Goal: Check status: Check status

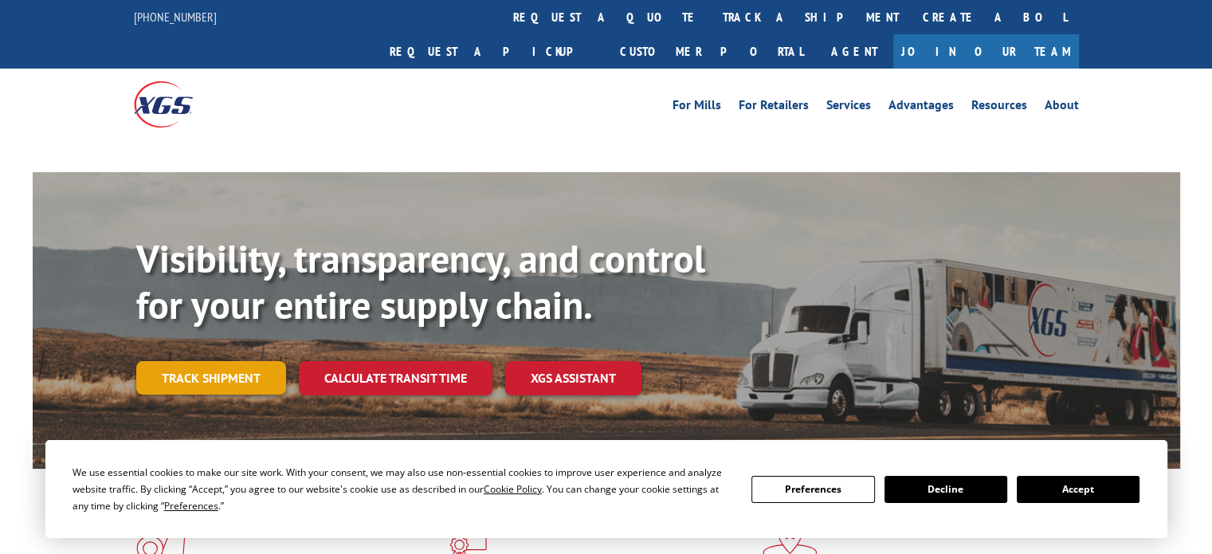
click at [172, 361] on link "Track shipment" at bounding box center [211, 377] width 150 height 33
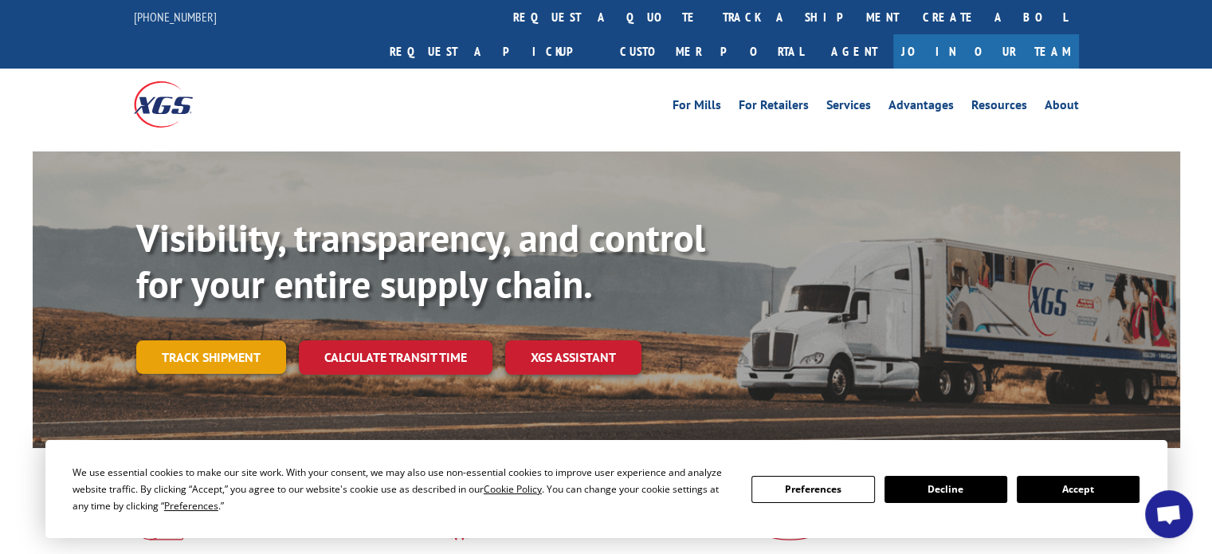
click at [232, 340] on link "Track shipment" at bounding box center [211, 356] width 150 height 33
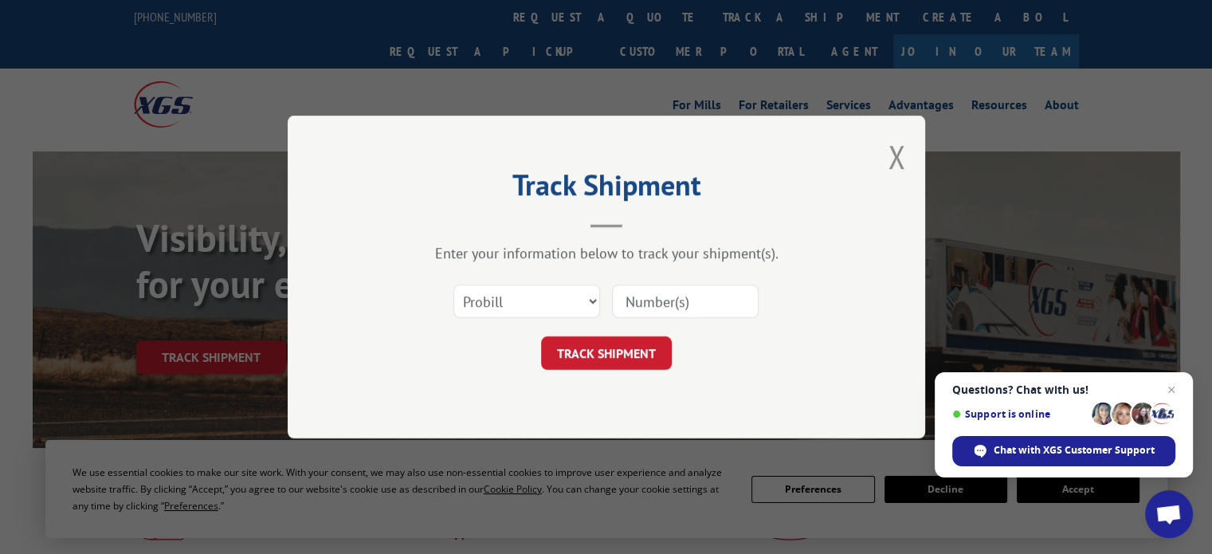
click at [649, 301] on input at bounding box center [685, 300] width 147 height 33
paste input "387999503"
type input "387999503"
click at [562, 289] on select "Select category... Probill BOL PO" at bounding box center [526, 300] width 147 height 33
click at [492, 422] on div "Track Shipment Enter your information below to track your shipment(s). Select c…" at bounding box center [606, 277] width 637 height 323
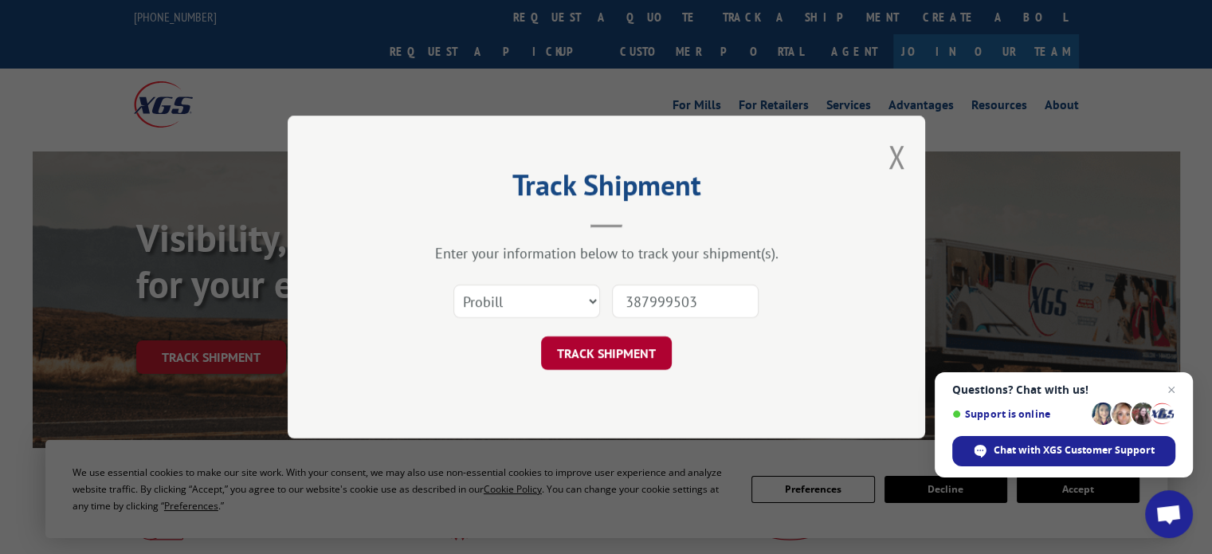
click at [586, 339] on button "TRACK SHIPMENT" at bounding box center [606, 352] width 131 height 33
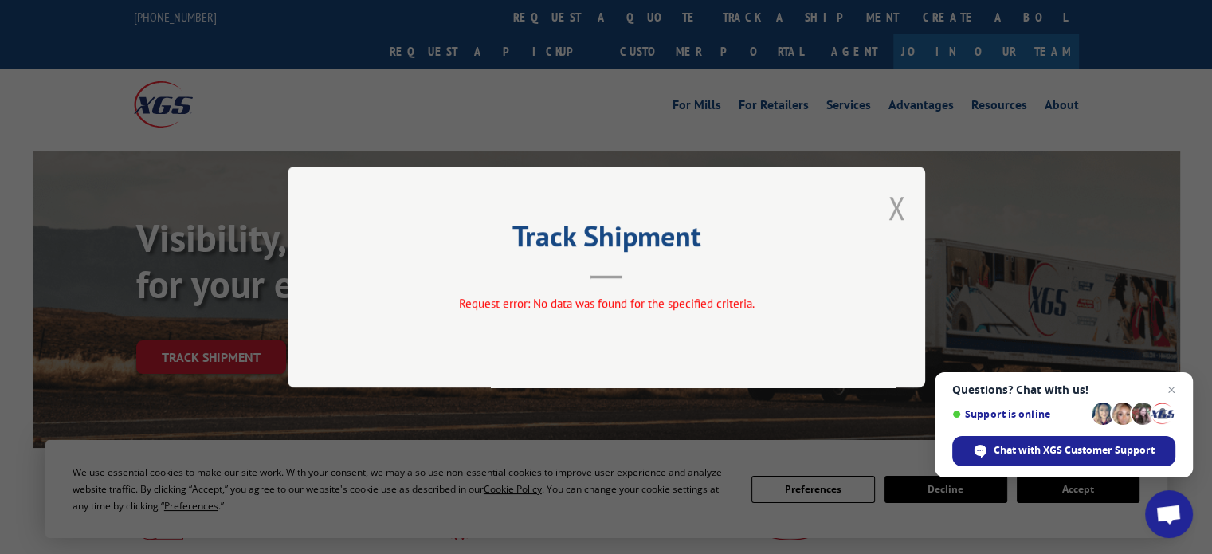
click at [899, 212] on button "Close modal" at bounding box center [896, 207] width 18 height 42
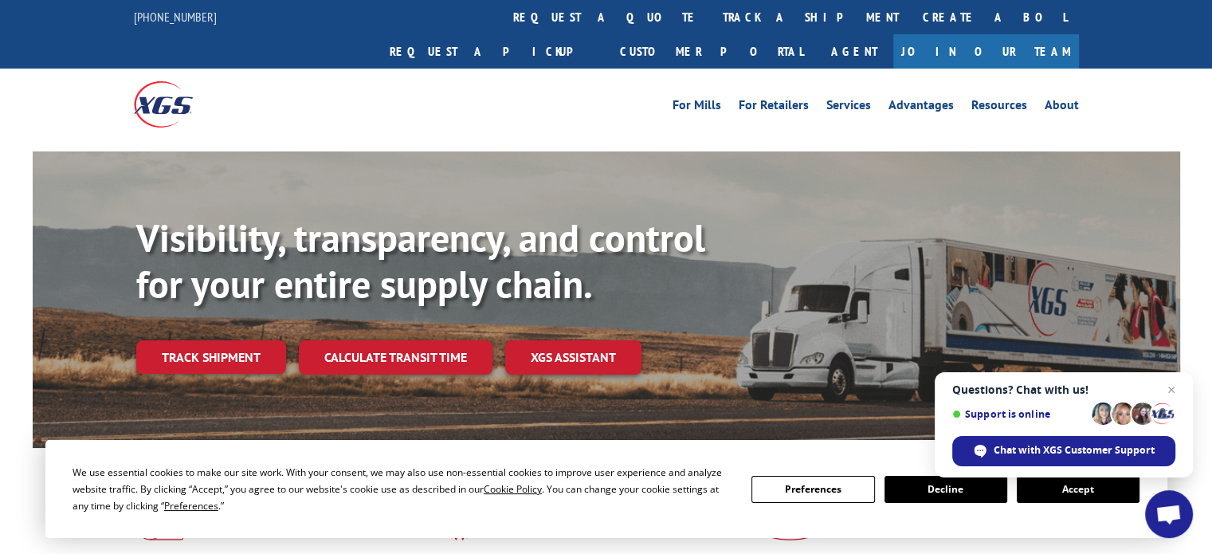
click at [182, 340] on link "Track shipment" at bounding box center [211, 356] width 150 height 33
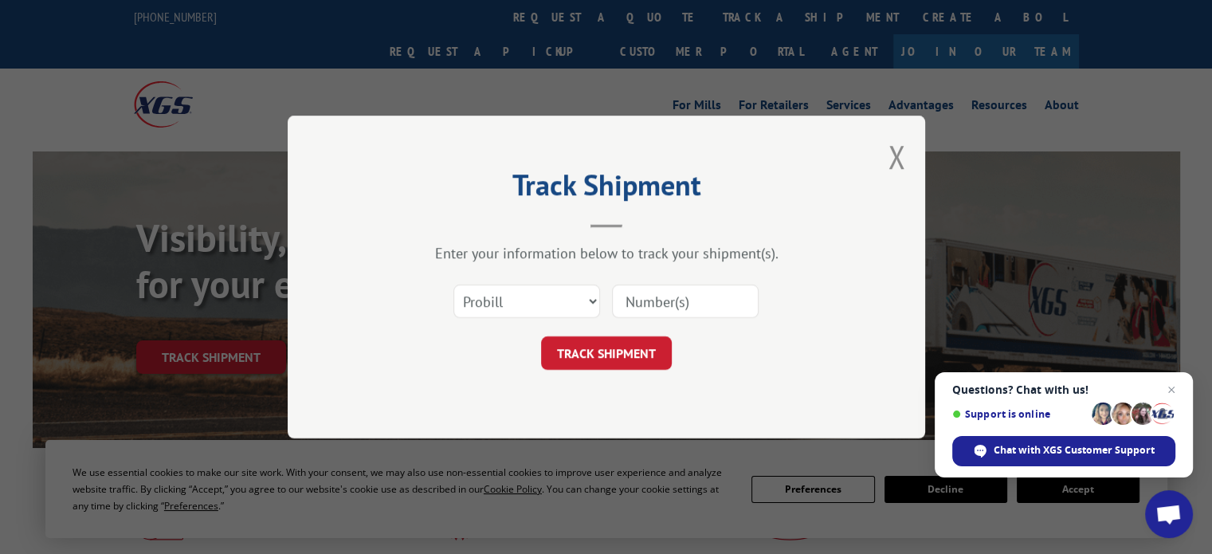
click at [656, 298] on input at bounding box center [685, 300] width 147 height 33
paste input "387999503"
type input "387999503"
click at [610, 355] on button "TRACK SHIPMENT" at bounding box center [606, 352] width 131 height 33
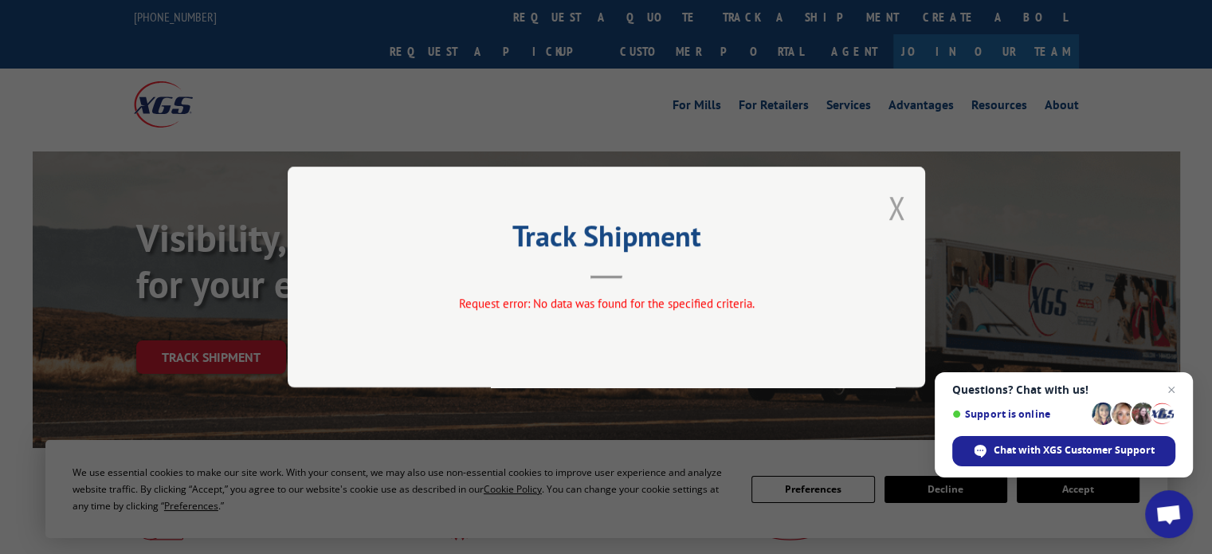
click at [887, 203] on button "Close modal" at bounding box center [896, 207] width 18 height 42
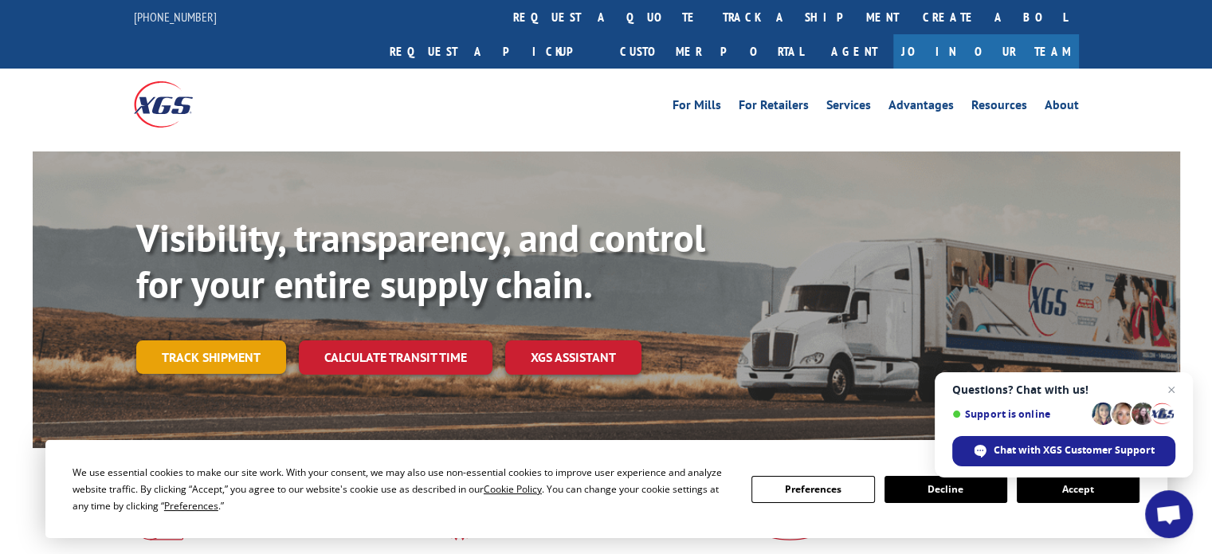
click at [194, 340] on link "Track shipment" at bounding box center [211, 356] width 150 height 33
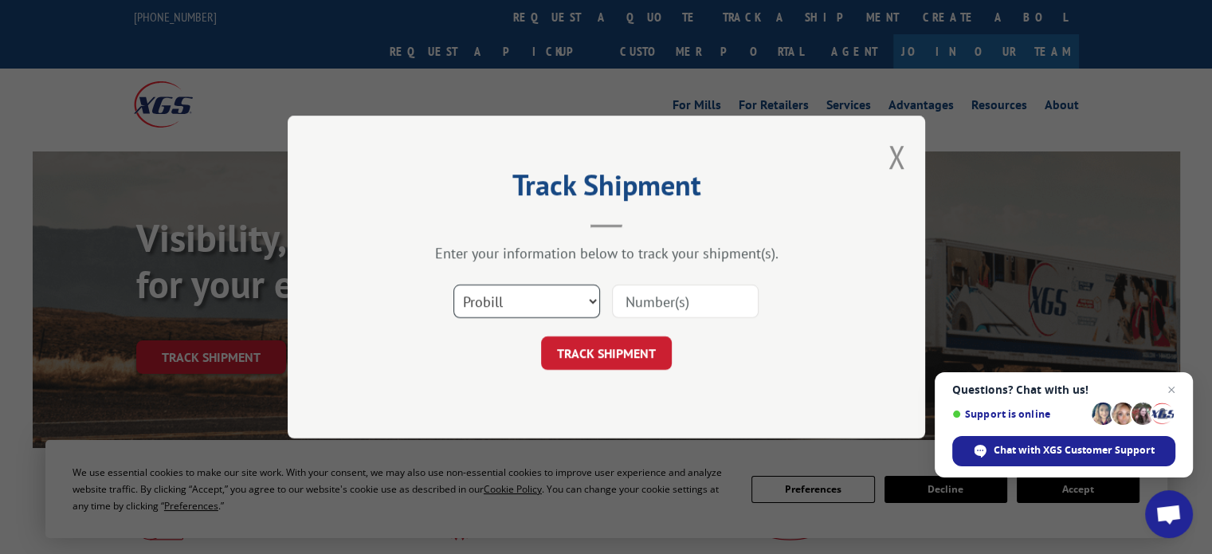
click at [570, 308] on select "Select category... Probill BOL PO" at bounding box center [526, 300] width 147 height 33
select select "bol"
click at [453, 284] on select "Select category... Probill BOL PO" at bounding box center [526, 300] width 147 height 33
click at [660, 299] on input at bounding box center [685, 300] width 147 height 33
paste input "387999503"
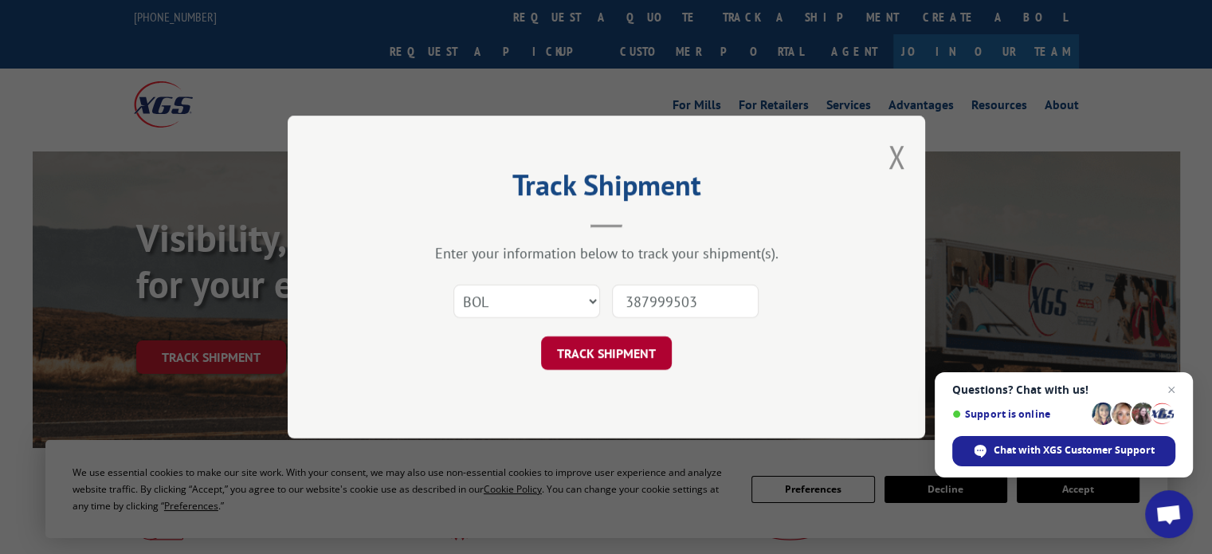
type input "387999503"
click at [606, 346] on button "TRACK SHIPMENT" at bounding box center [606, 352] width 131 height 33
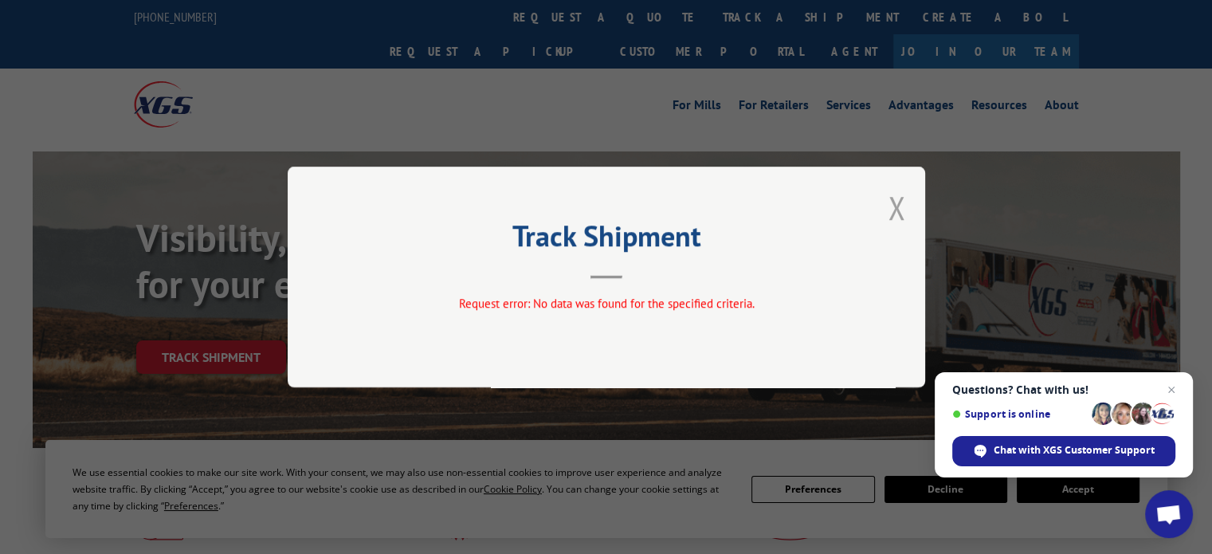
click at [899, 204] on button "Close modal" at bounding box center [896, 207] width 18 height 42
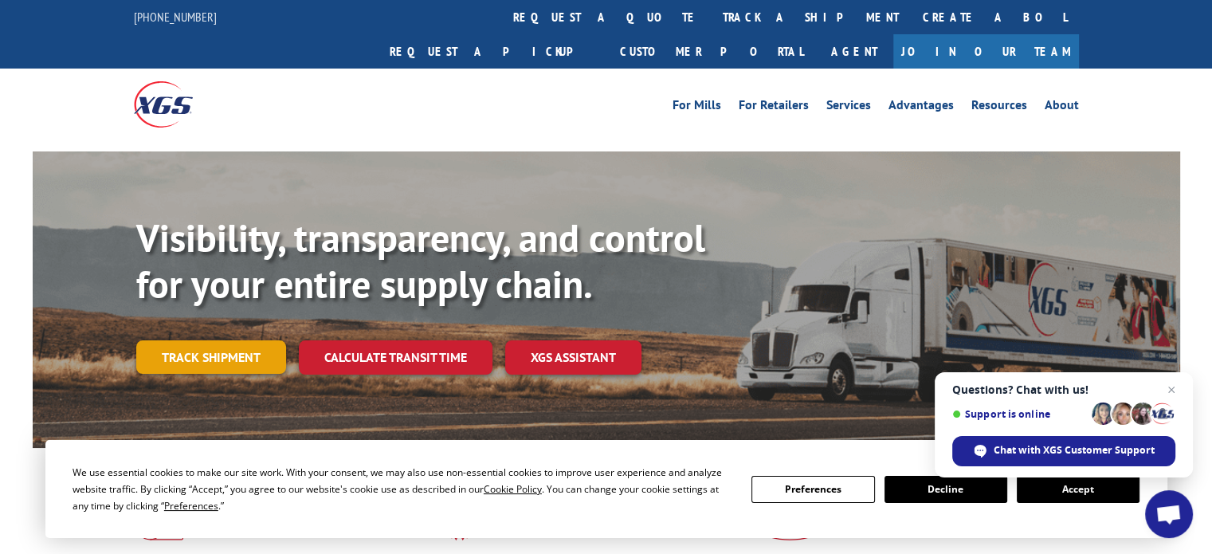
click at [215, 340] on link "Track shipment" at bounding box center [211, 356] width 150 height 33
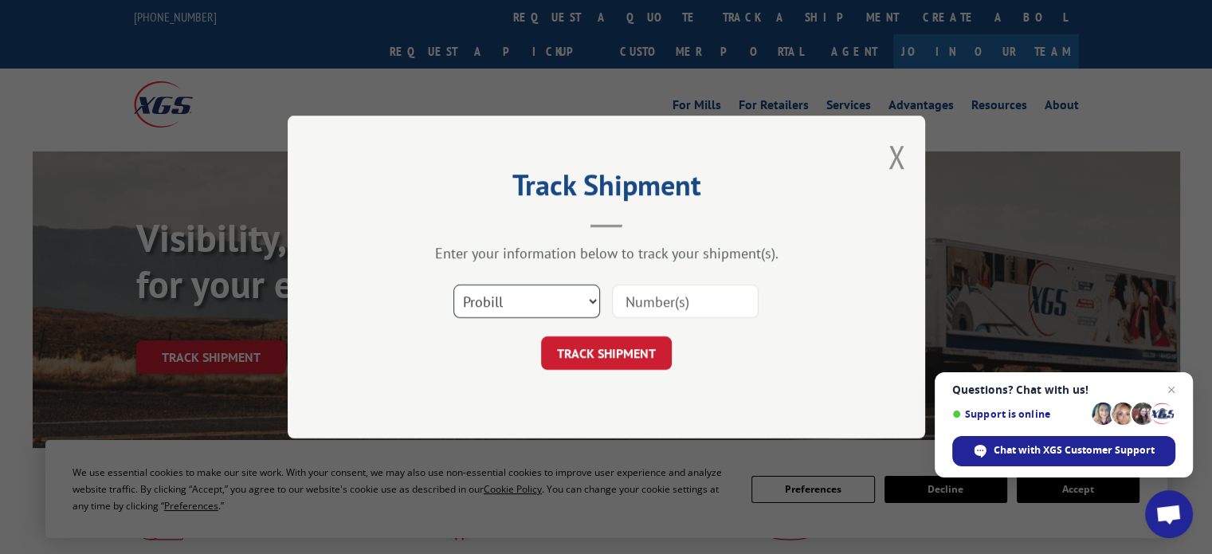
click at [553, 293] on select "Select category... Probill BOL PO" at bounding box center [526, 300] width 147 height 33
select select "po"
click at [453, 284] on select "Select category... Probill BOL PO" at bounding box center [526, 300] width 147 height 33
paste input "387999503"
type input "387999503"
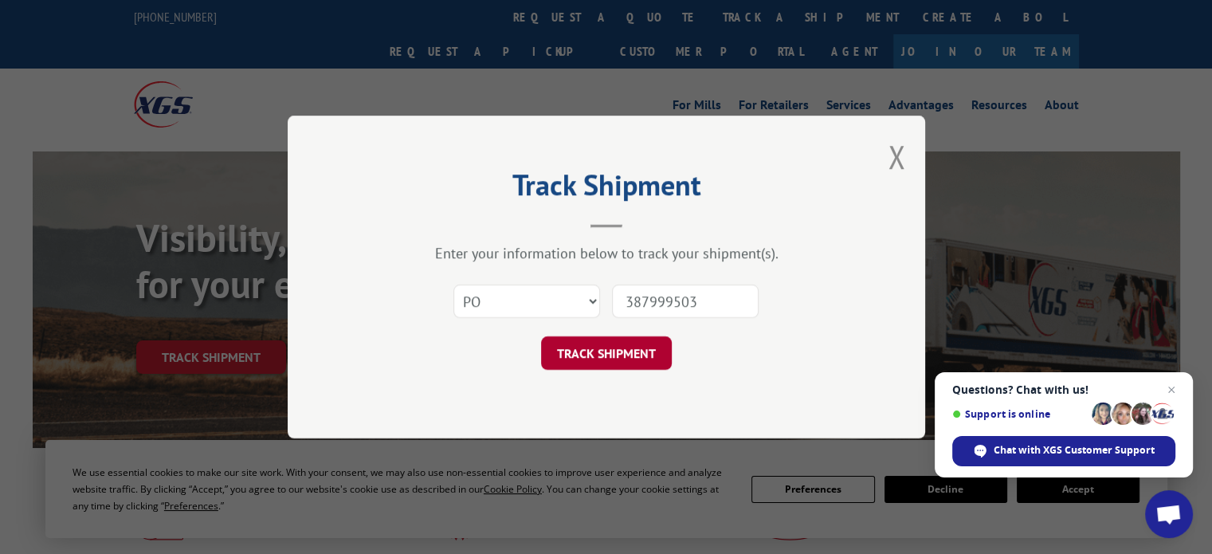
click at [607, 346] on button "TRACK SHIPMENT" at bounding box center [606, 352] width 131 height 33
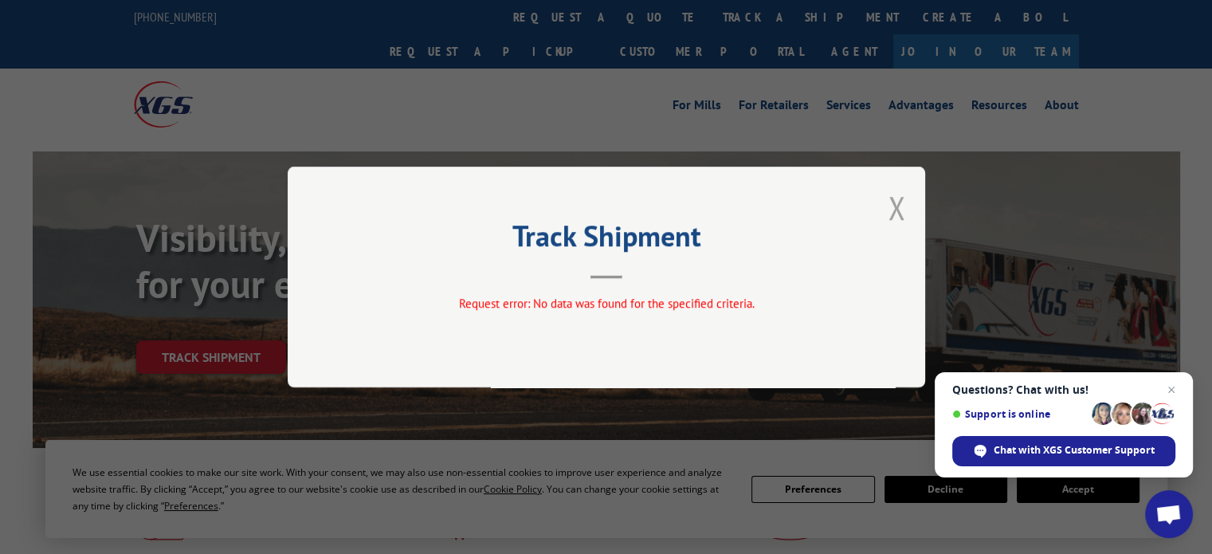
click at [889, 202] on button "Close modal" at bounding box center [896, 207] width 18 height 42
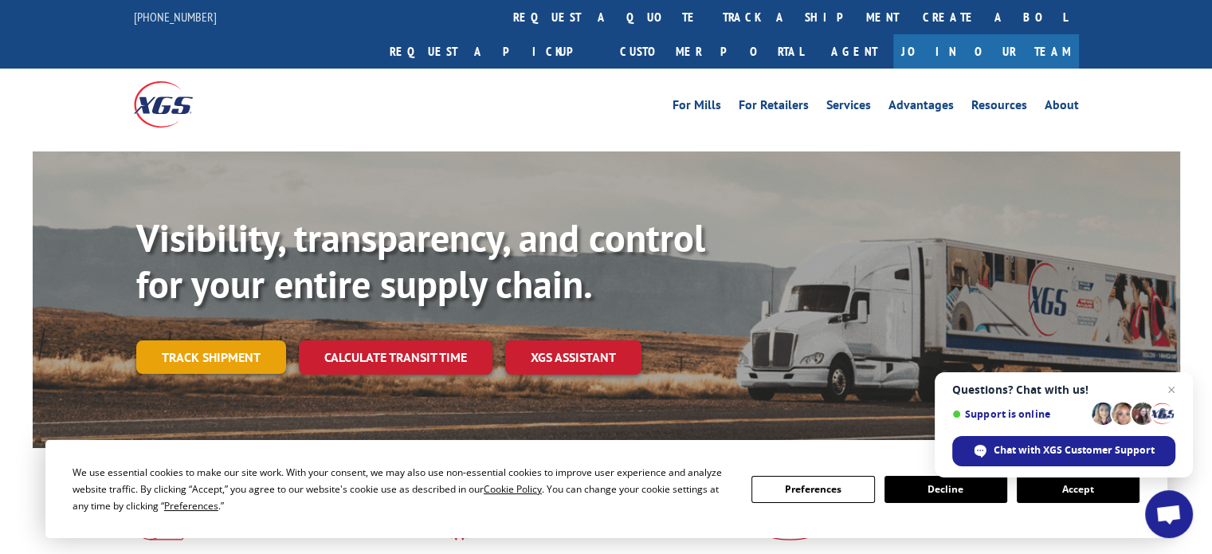
click at [179, 340] on link "Track shipment" at bounding box center [211, 356] width 150 height 33
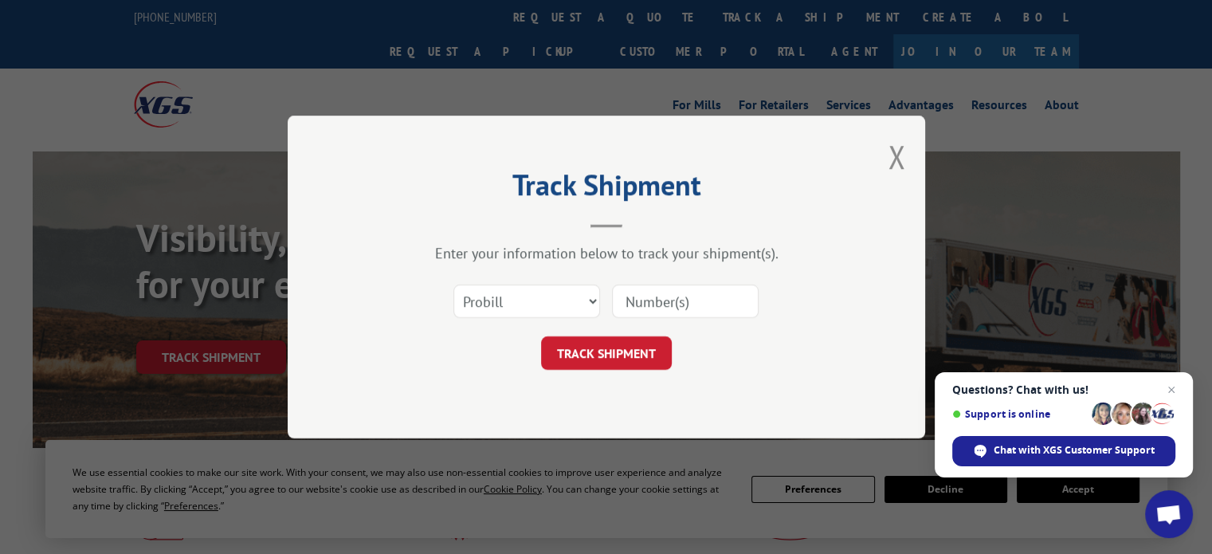
click at [656, 299] on input at bounding box center [685, 300] width 147 height 33
paste input "28509031"
type input "28509031"
click at [637, 347] on button "TRACK SHIPMENT" at bounding box center [606, 352] width 131 height 33
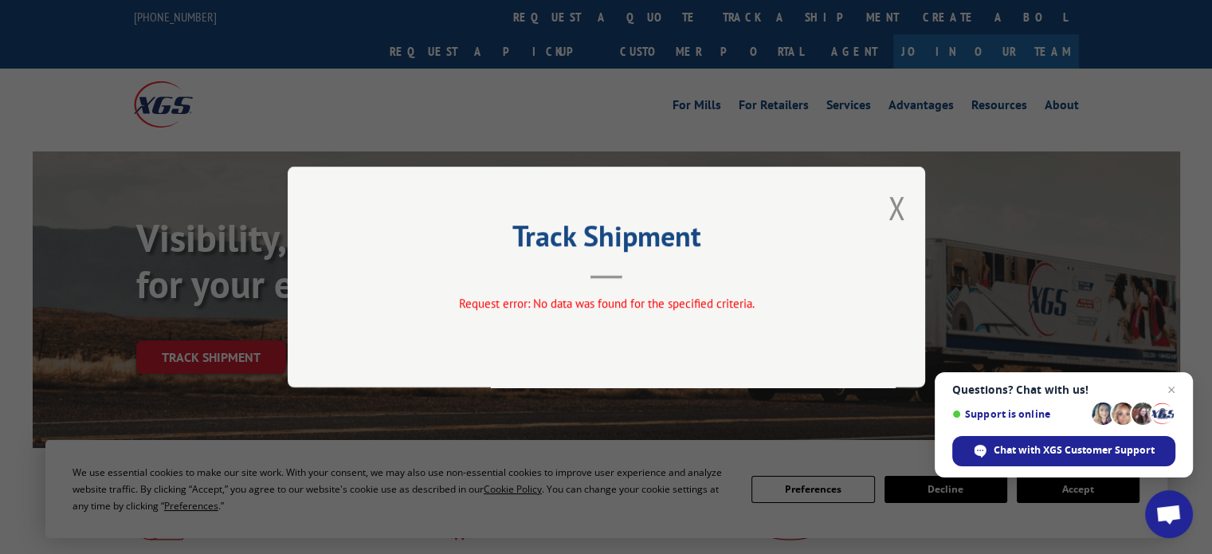
click at [901, 202] on button "Close modal" at bounding box center [896, 207] width 18 height 42
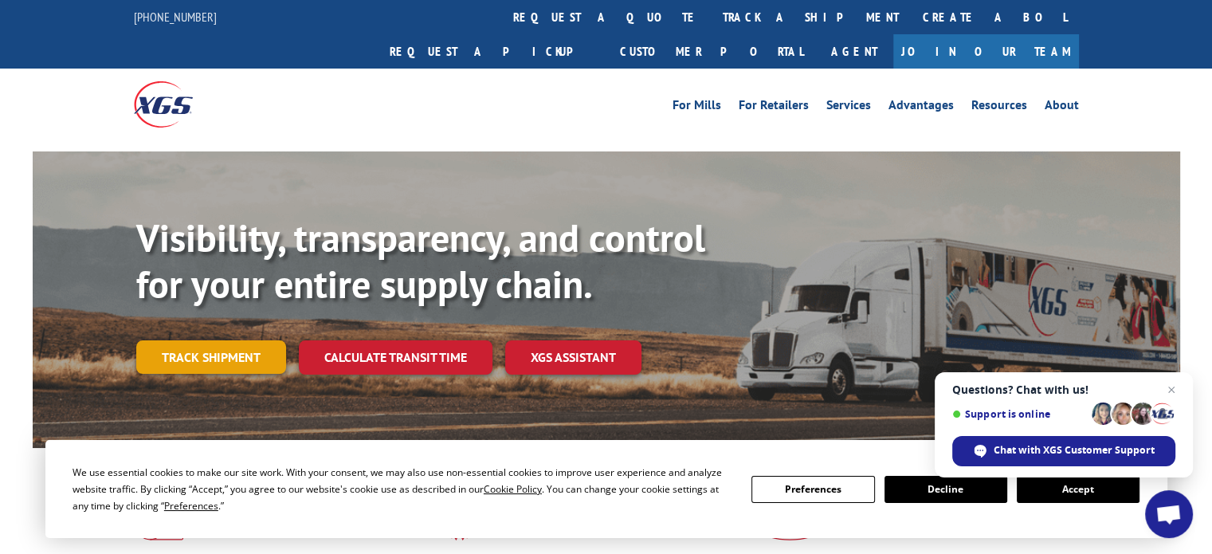
click at [227, 340] on link "Track shipment" at bounding box center [211, 356] width 150 height 33
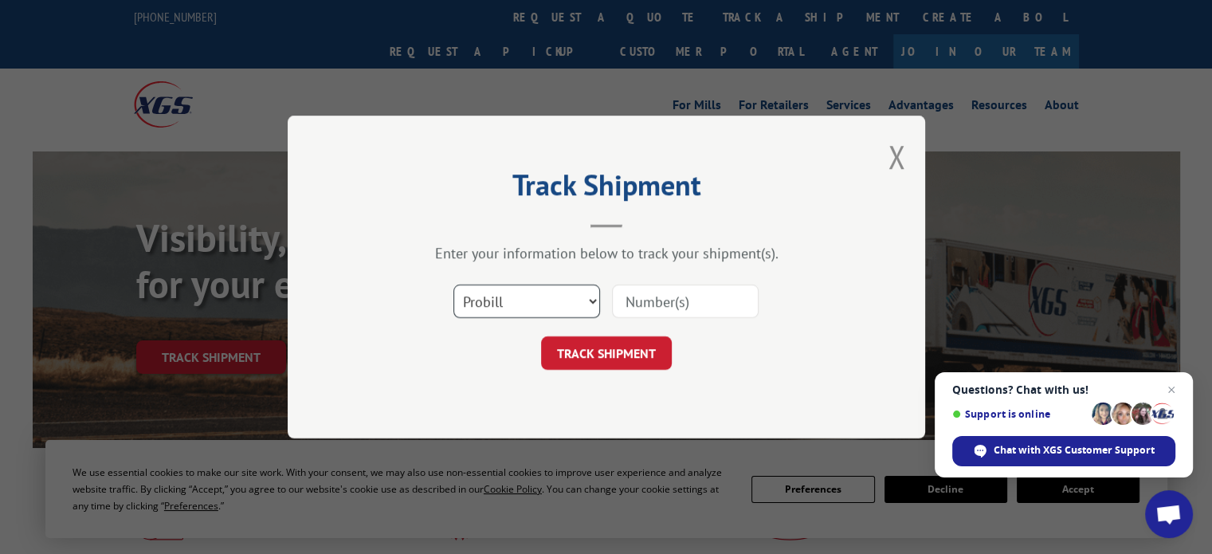
drag, startPoint x: 577, startPoint y: 304, endPoint x: 570, endPoint y: 312, distance: 10.2
click at [577, 304] on select "Select category... Probill BOL PO" at bounding box center [526, 300] width 147 height 33
click at [701, 292] on input at bounding box center [685, 300] width 147 height 33
paste input "479400861363"
type input "479400861363"
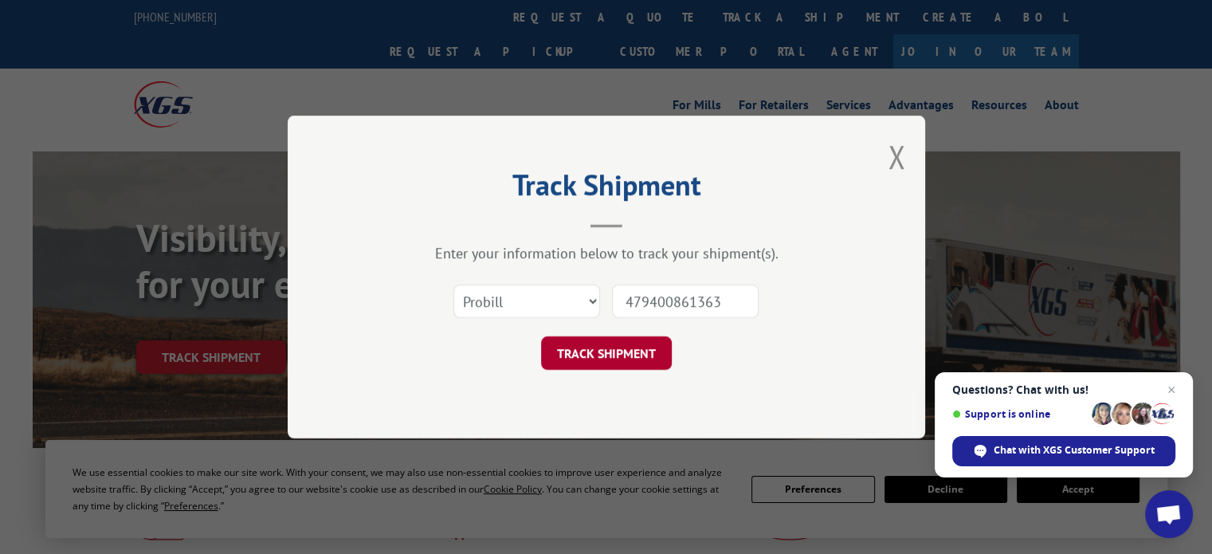
click at [629, 355] on button "TRACK SHIPMENT" at bounding box center [606, 352] width 131 height 33
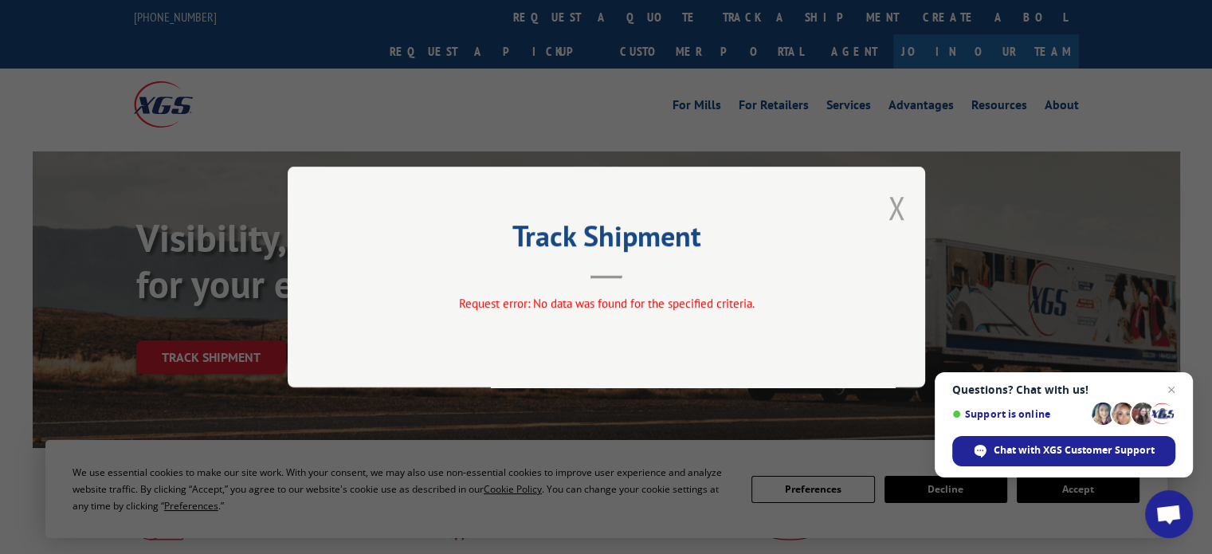
click at [889, 206] on button "Close modal" at bounding box center [896, 207] width 18 height 42
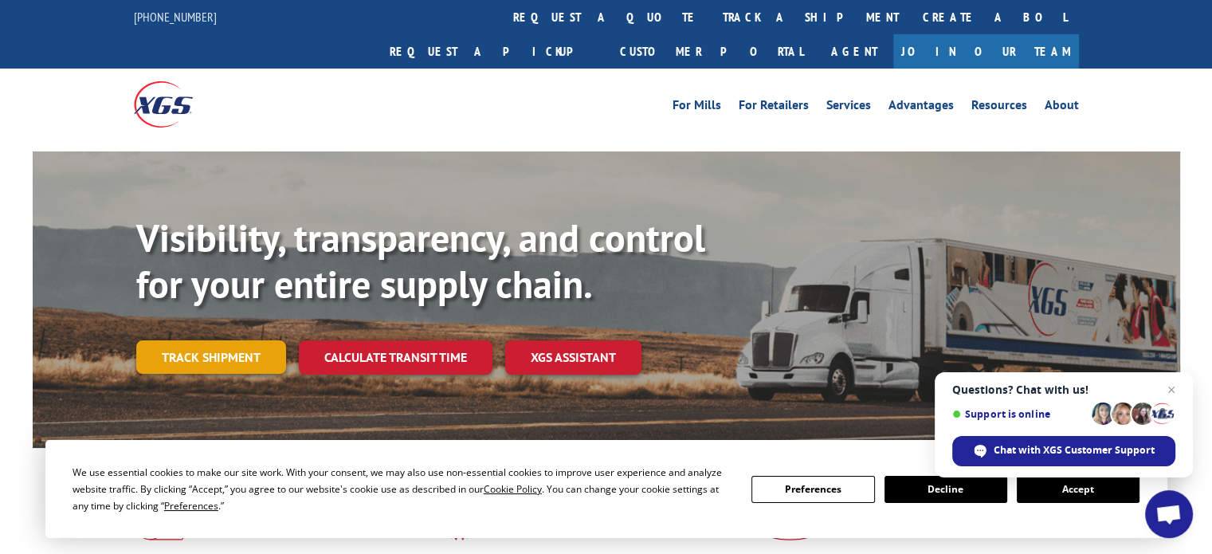
click at [217, 340] on link "Track shipment" at bounding box center [211, 356] width 150 height 33
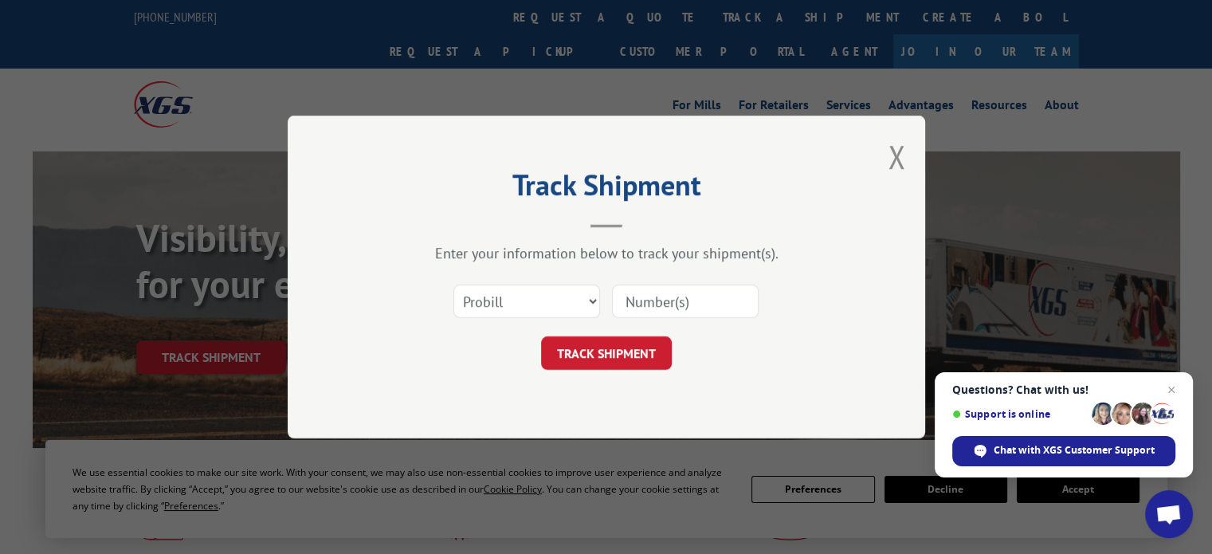
click at [639, 297] on input at bounding box center [685, 300] width 147 height 33
paste input "479400861363"
type input "479400861363"
click at [630, 358] on button "TRACK SHIPMENT" at bounding box center [606, 352] width 131 height 33
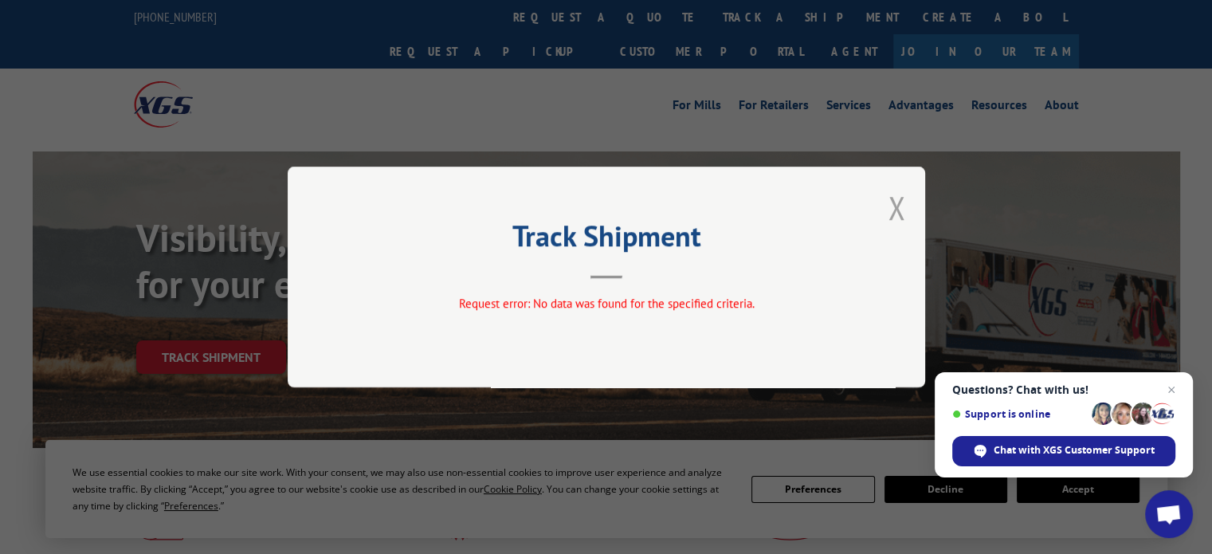
click at [890, 207] on button "Close modal" at bounding box center [896, 207] width 18 height 42
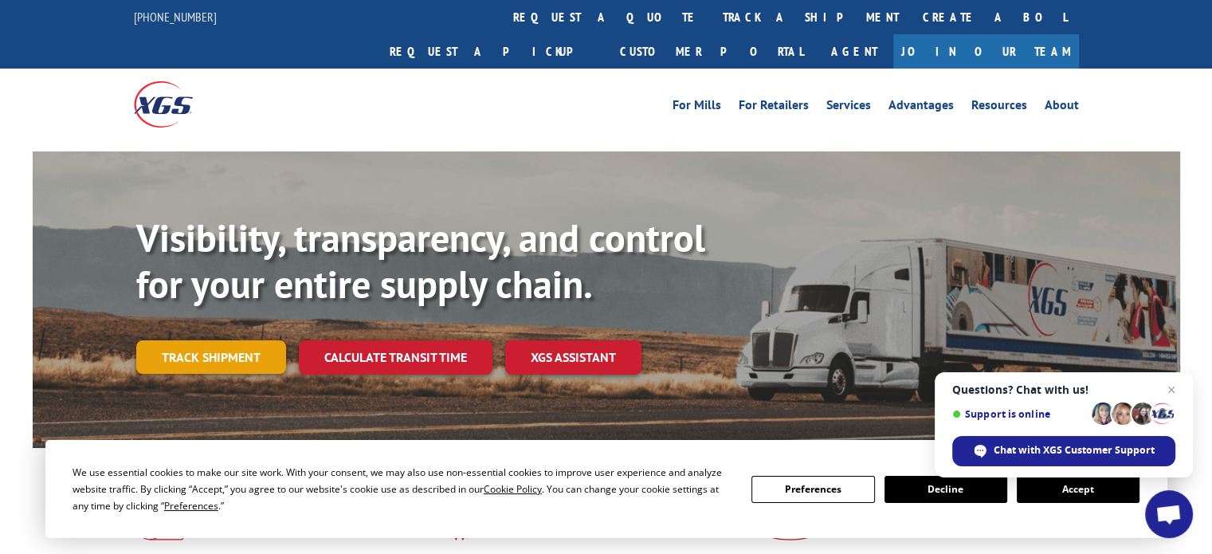
click at [217, 340] on link "Track shipment" at bounding box center [211, 356] width 150 height 33
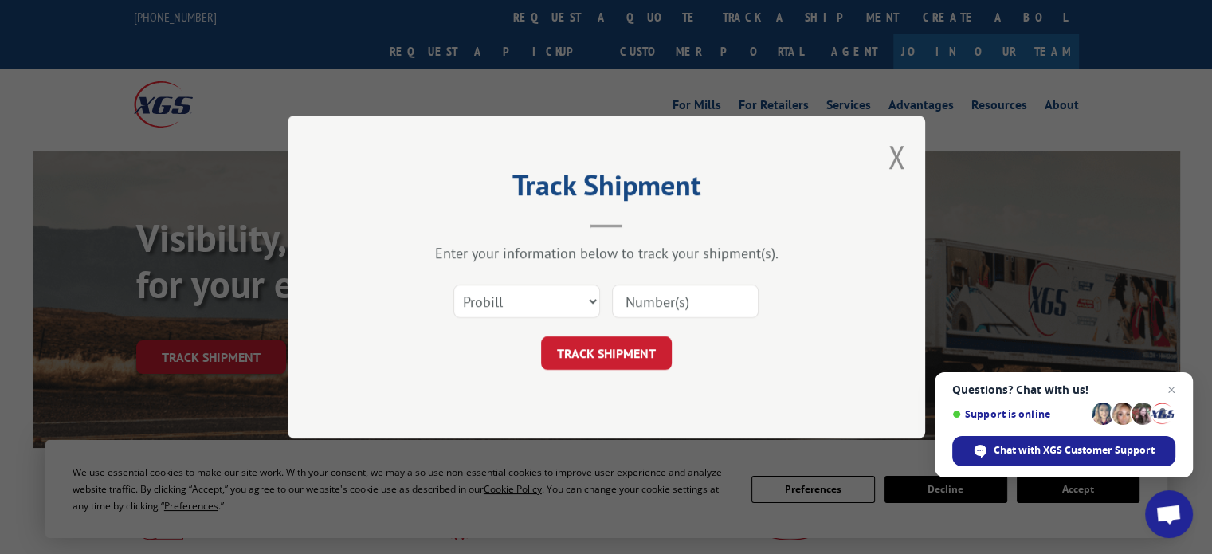
click at [668, 303] on input at bounding box center [685, 300] width 147 height 33
paste input "387999503"
type input "387999503"
click at [617, 342] on button "TRACK SHIPMENT" at bounding box center [606, 352] width 131 height 33
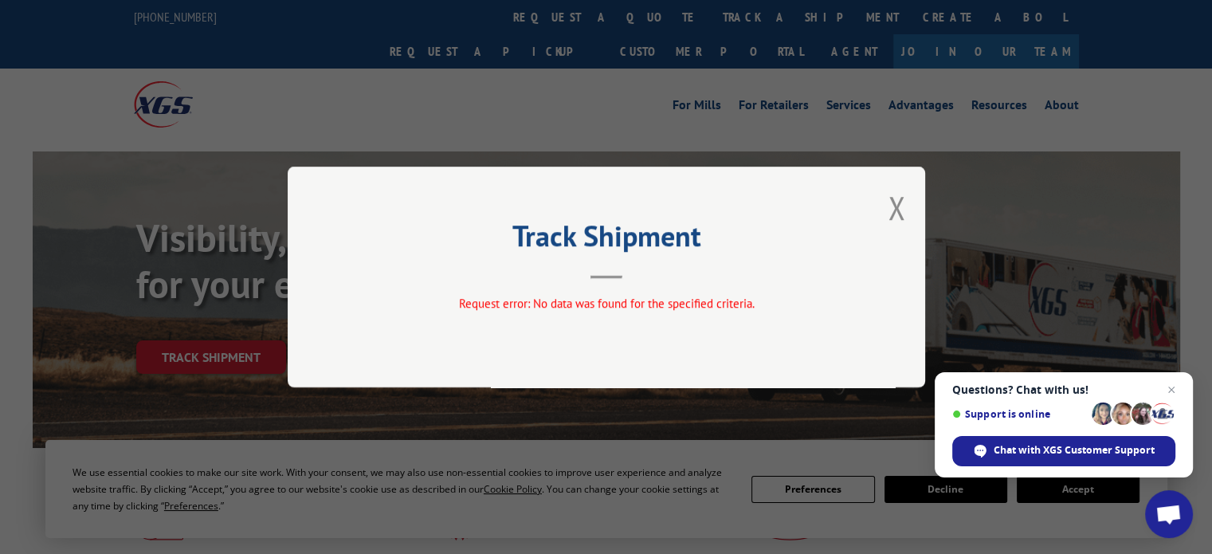
drag, startPoint x: 916, startPoint y: 198, endPoint x: 907, endPoint y: 199, distance: 8.9
click at [915, 198] on div "Track Shipment Request error: No data was found for the specified criteria." at bounding box center [606, 276] width 637 height 221
click at [898, 202] on button "Close modal" at bounding box center [896, 207] width 18 height 42
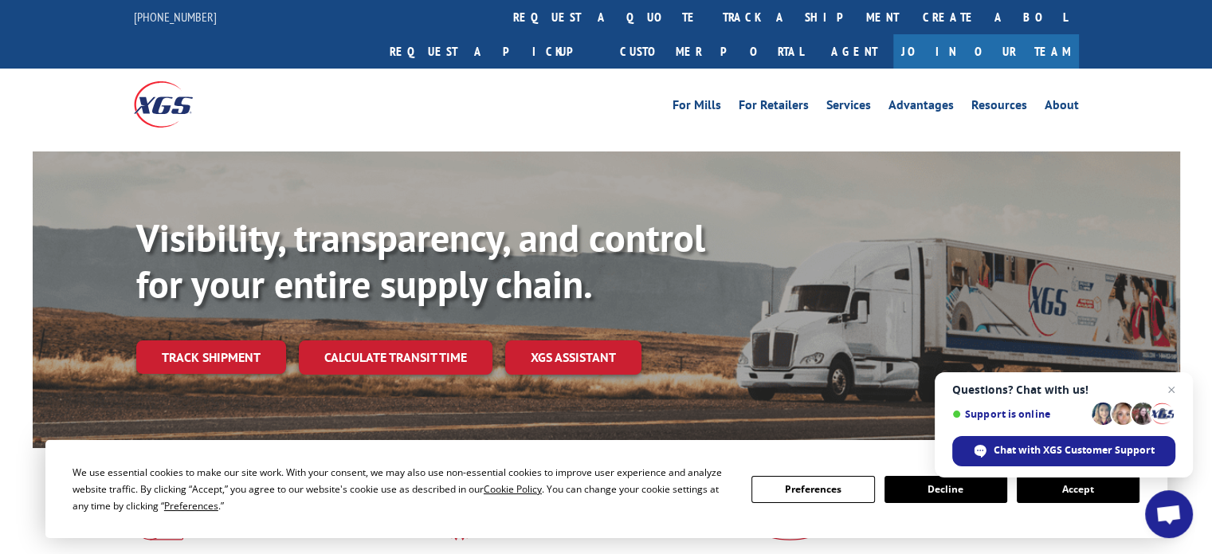
drag, startPoint x: 223, startPoint y: 305, endPoint x: 226, endPoint y: 319, distance: 13.9
click at [223, 340] on link "Track shipment" at bounding box center [211, 356] width 150 height 33
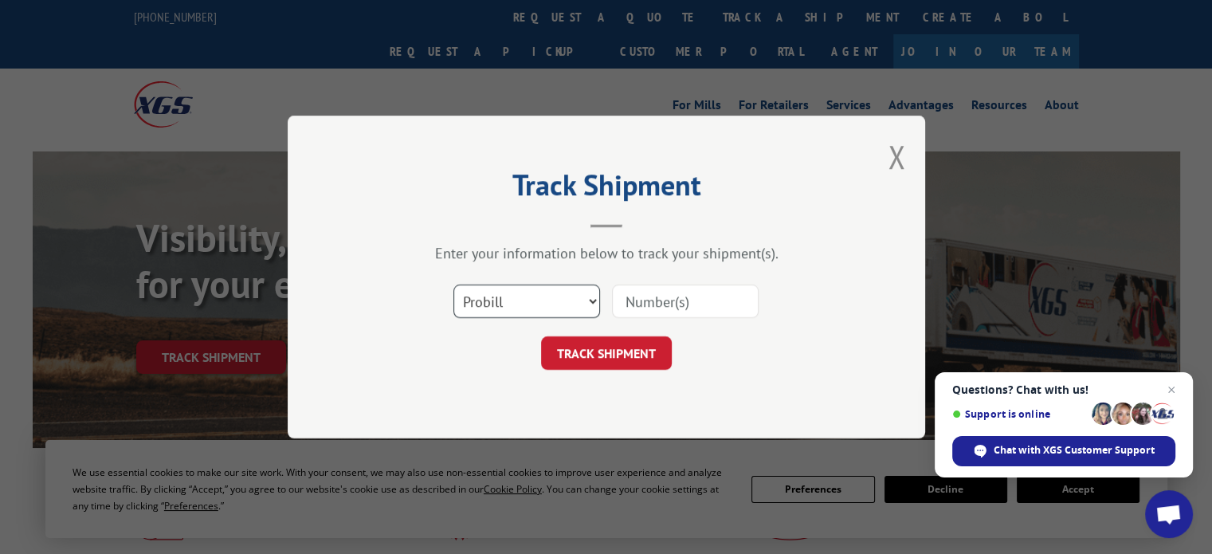
click at [473, 308] on select "Select category... Probill BOL PO" at bounding box center [526, 300] width 147 height 33
select select "bol"
click at [453, 284] on select "Select category... Probill BOL PO" at bounding box center [526, 300] width 147 height 33
click at [614, 302] on input at bounding box center [685, 300] width 147 height 33
paste input "387999503"
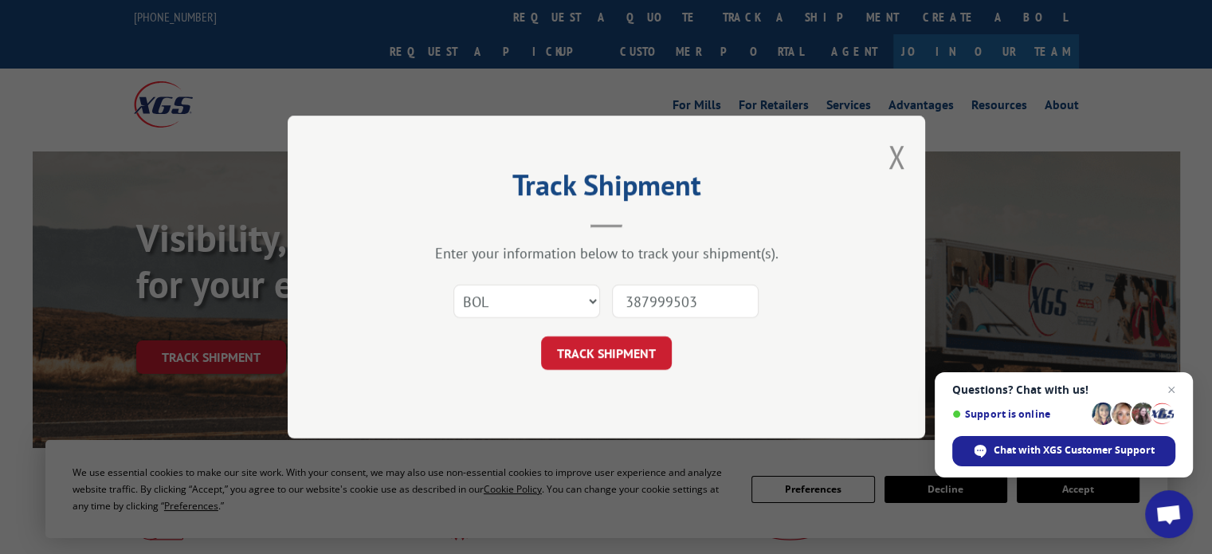
type input "387999503"
click button "TRACK SHIPMENT" at bounding box center [606, 352] width 131 height 33
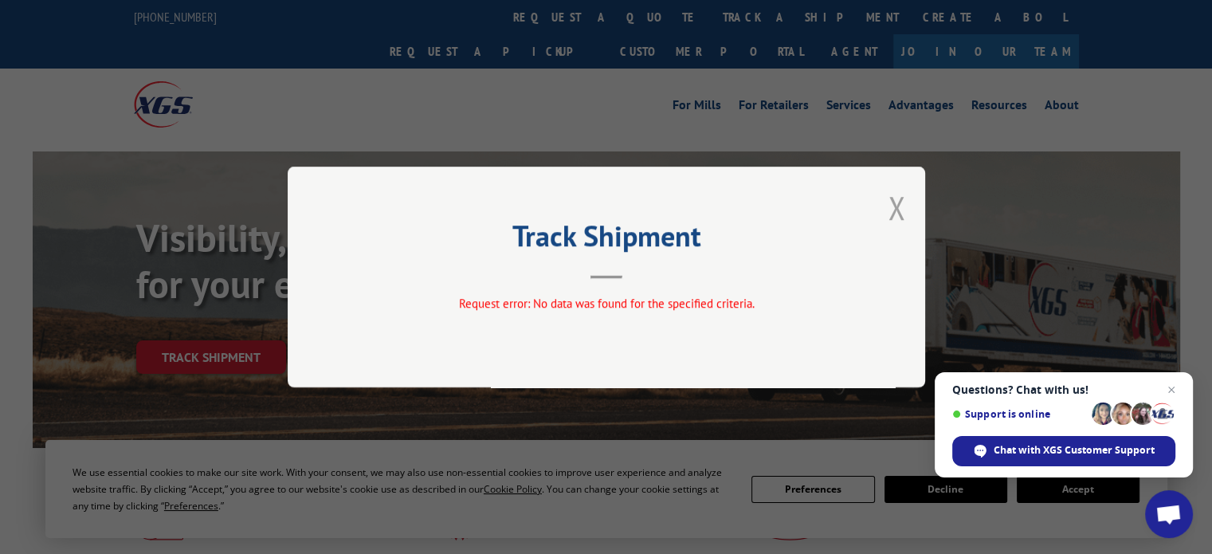
click at [897, 202] on button "Close modal" at bounding box center [896, 207] width 18 height 42
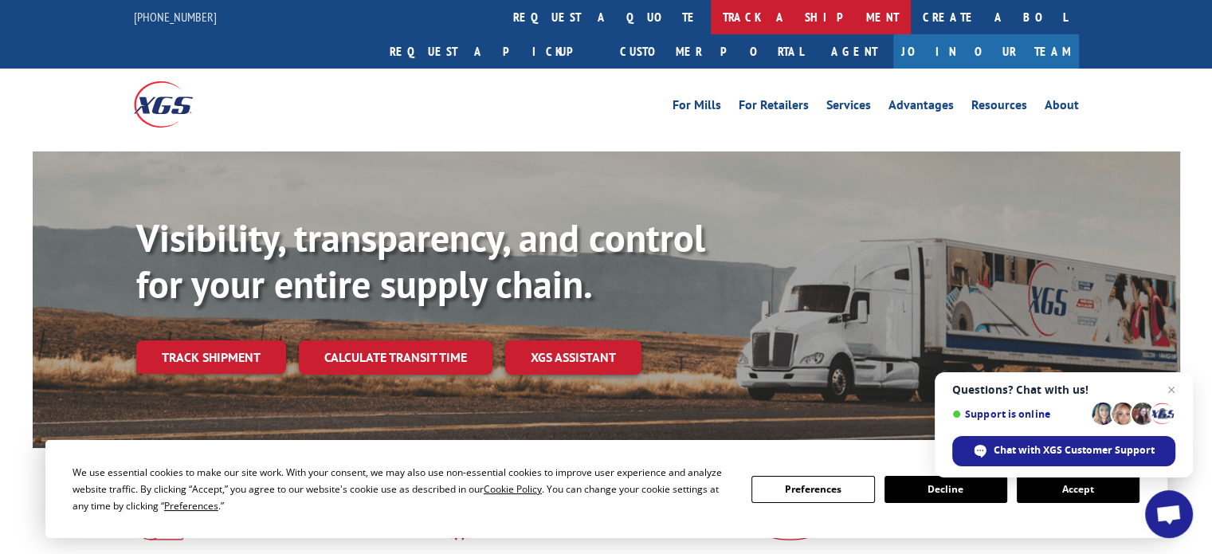
click at [711, 7] on link "track a shipment" at bounding box center [811, 17] width 200 height 34
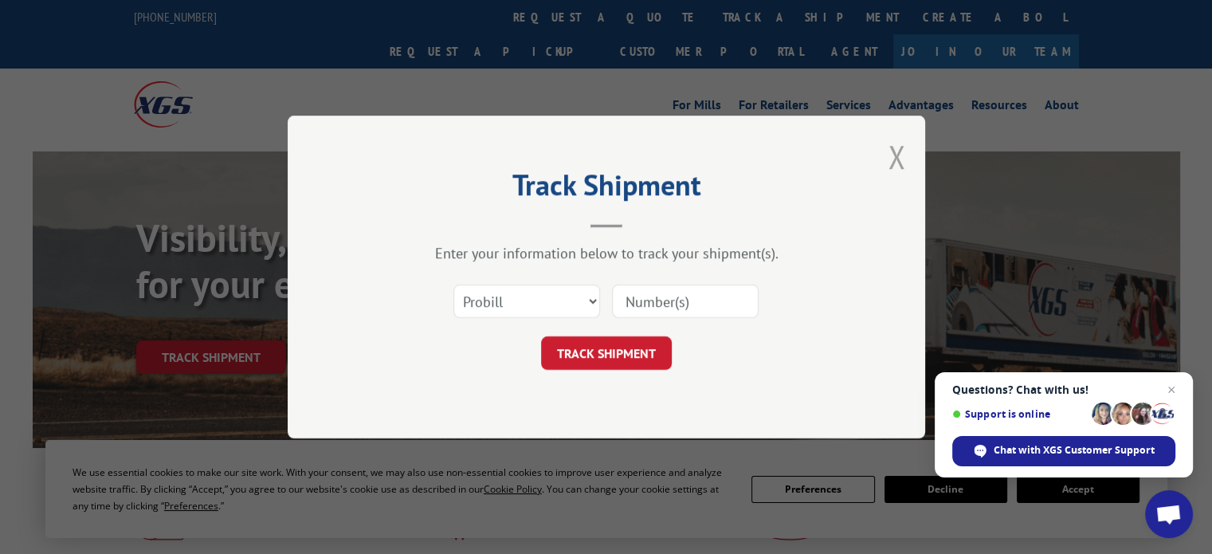
click at [899, 152] on button "Close modal" at bounding box center [896, 156] width 18 height 42
